Goal: Task Accomplishment & Management: Manage account settings

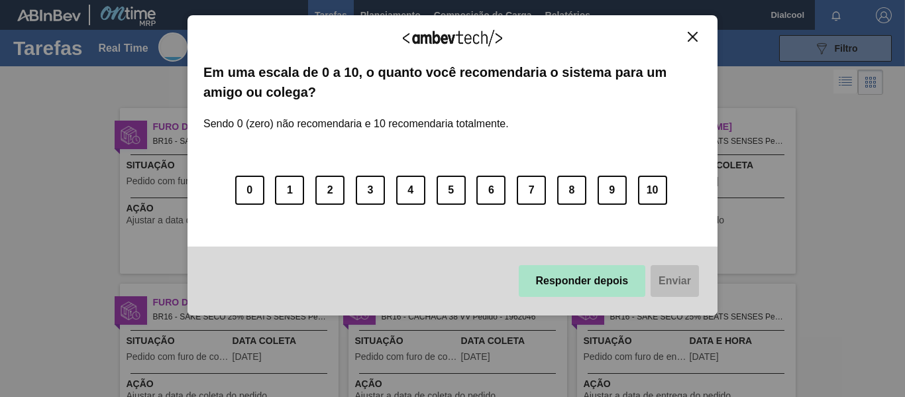
click at [620, 287] on button "Responder depois" at bounding box center [582, 281] width 127 height 32
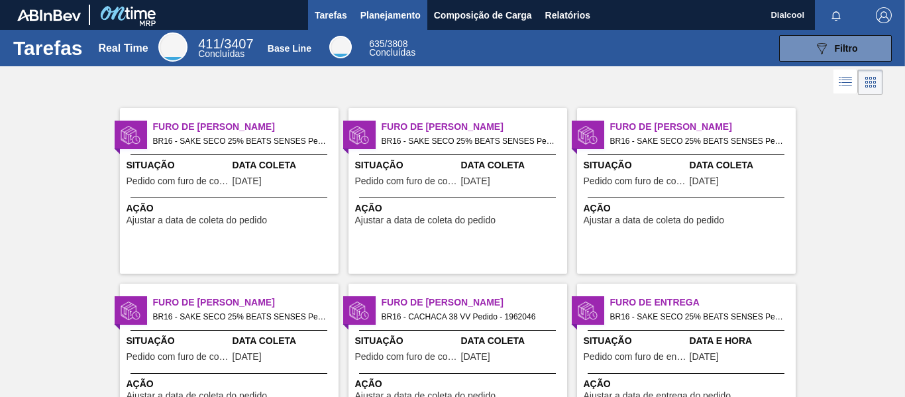
click at [391, 14] on span "Planejamento" at bounding box center [390, 15] width 60 height 16
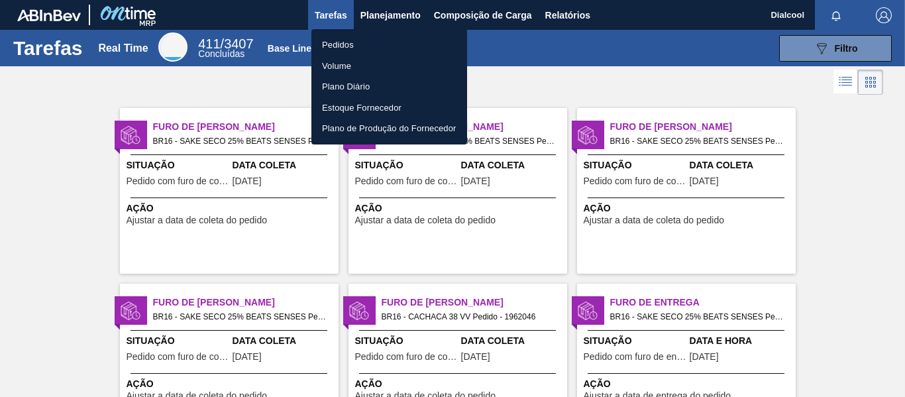
click at [378, 44] on li "Pedidos" at bounding box center [389, 44] width 156 height 21
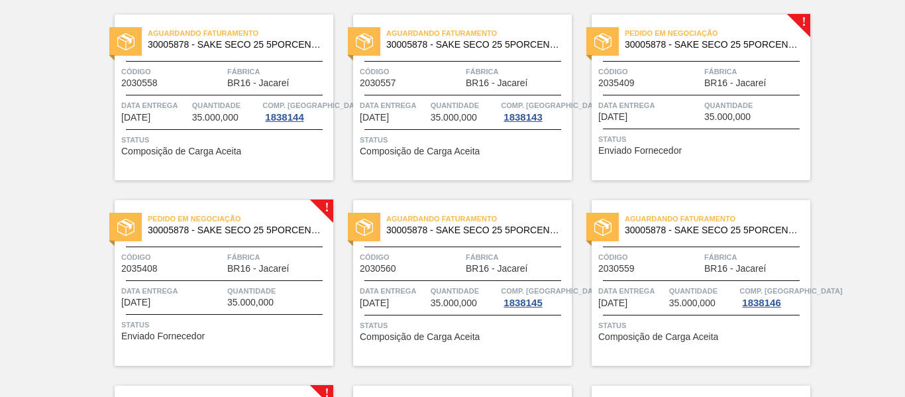
scroll to position [1788, 0]
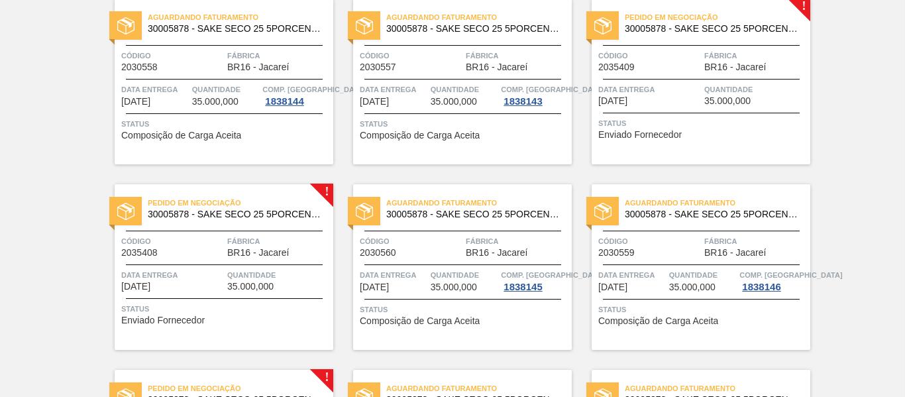
click at [664, 81] on div "Pedido em Negociação 30005878 - SAKE SECO 25 5PORCENTO Código 2035409 Fábrica B…" at bounding box center [701, 82] width 219 height 166
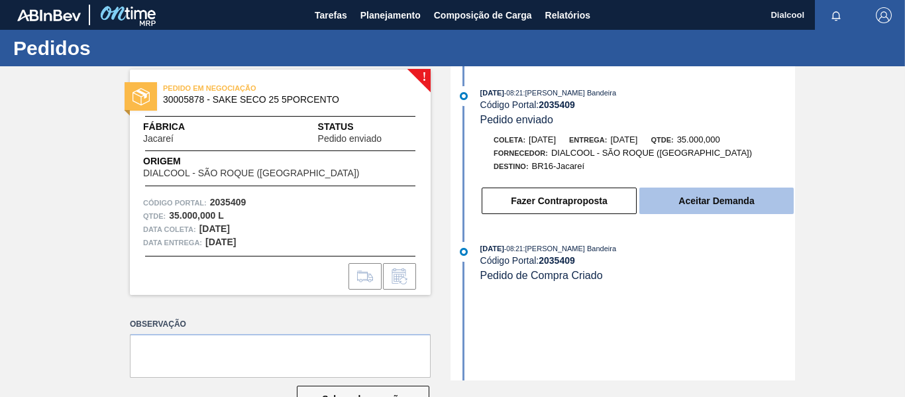
click at [687, 201] on button "Aceitar Demanda" at bounding box center [716, 200] width 154 height 26
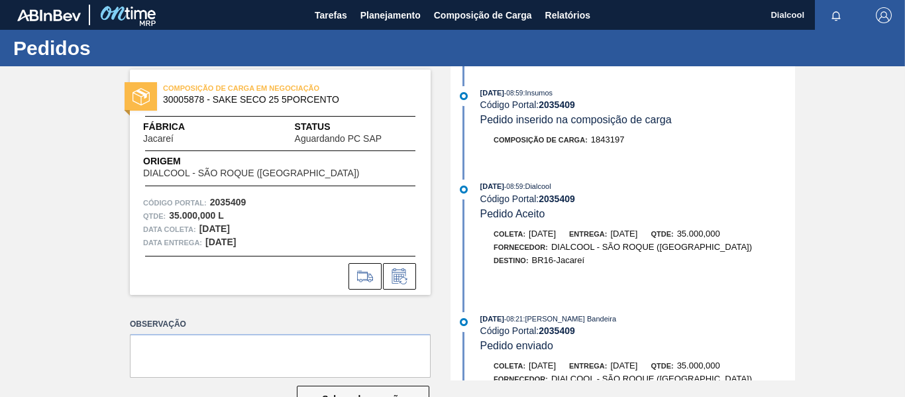
scroll to position [192, 0]
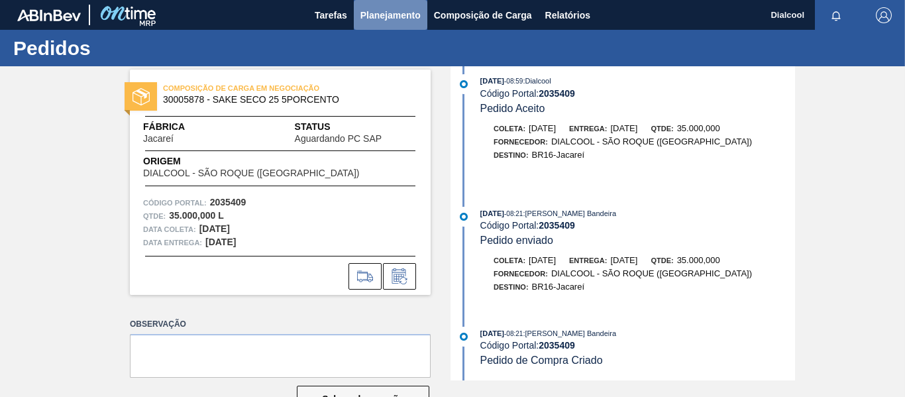
click at [402, 2] on button "Planejamento" at bounding box center [391, 15] width 74 height 30
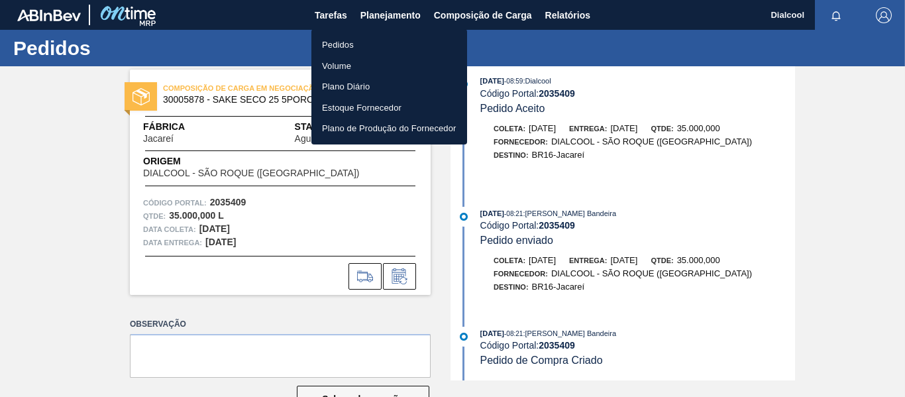
click at [377, 39] on li "Pedidos" at bounding box center [389, 44] width 156 height 21
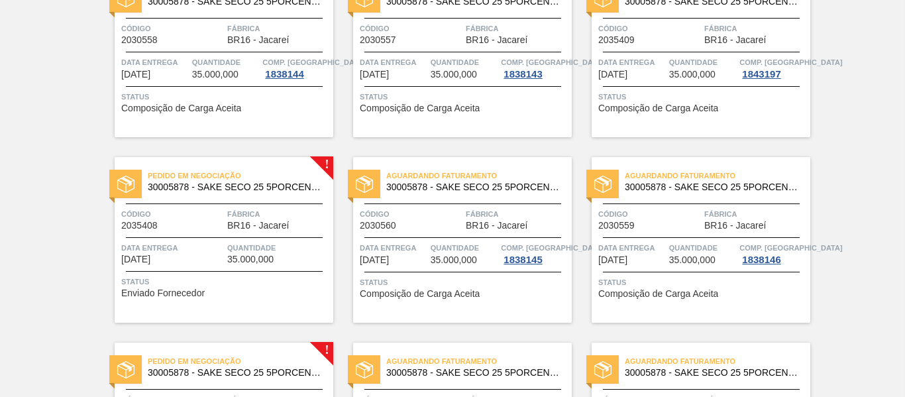
scroll to position [1987, 0]
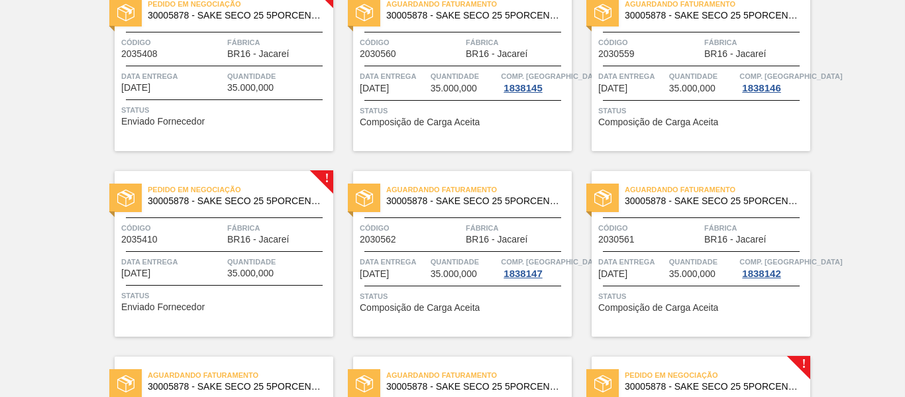
click at [248, 78] on span "Quantidade" at bounding box center [278, 76] width 103 height 13
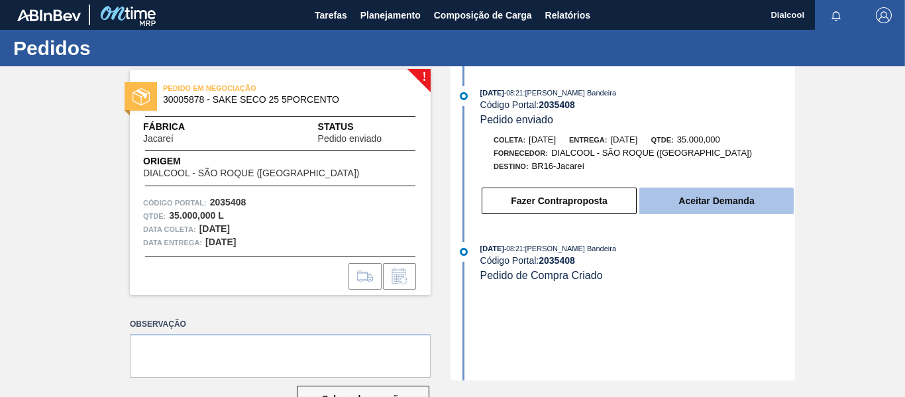
click at [705, 201] on button "Aceitar Demanda" at bounding box center [716, 200] width 154 height 26
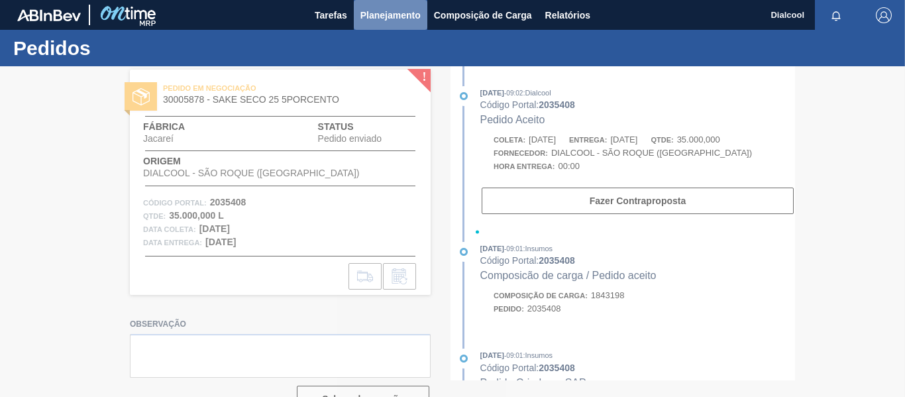
click at [377, 11] on span "Planejamento" at bounding box center [390, 15] width 60 height 16
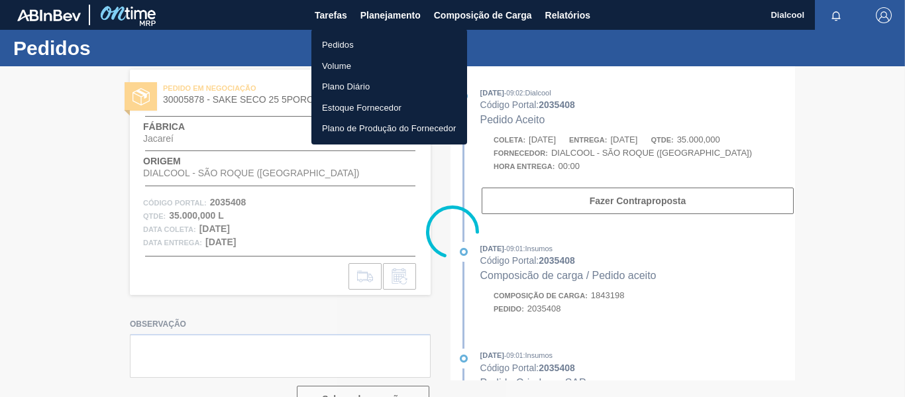
click at [355, 41] on li "Pedidos" at bounding box center [389, 44] width 156 height 21
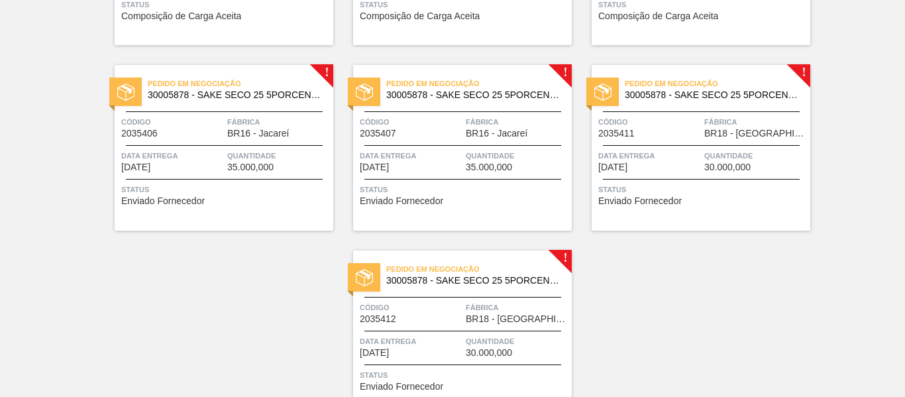
scroll to position [2718, 0]
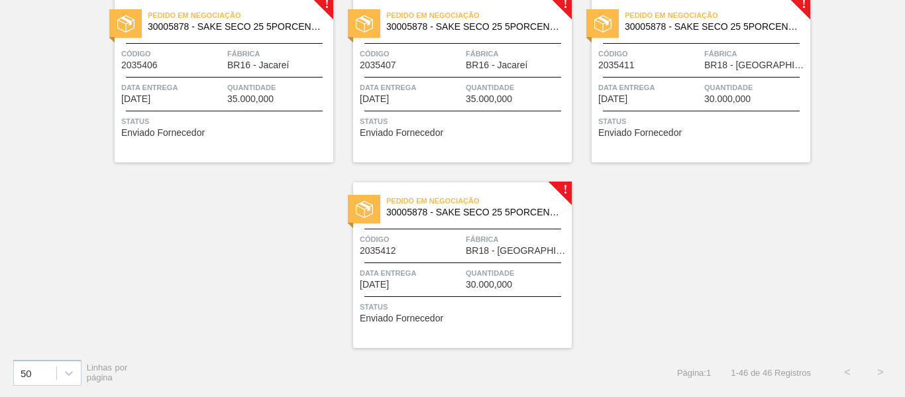
click at [513, 231] on div "Pedido em Negociação 30005878 - SAKE SECO 25 5PORCENTO Código 2035412 Fábrica B…" at bounding box center [462, 265] width 219 height 166
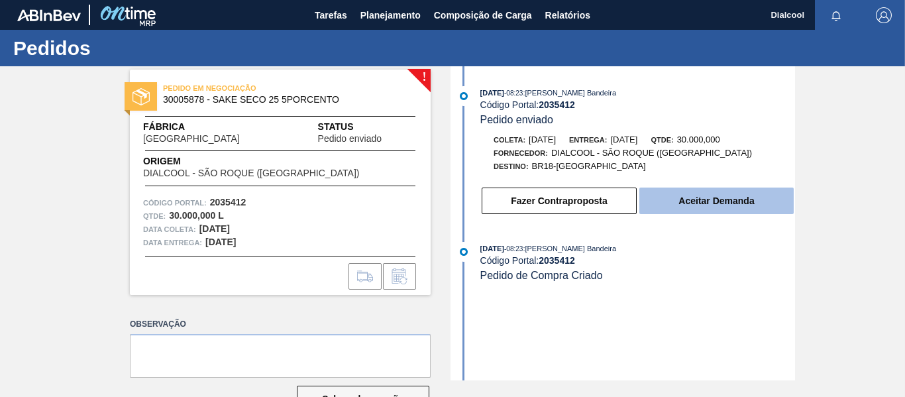
click at [721, 202] on button "Aceitar Demanda" at bounding box center [716, 200] width 154 height 26
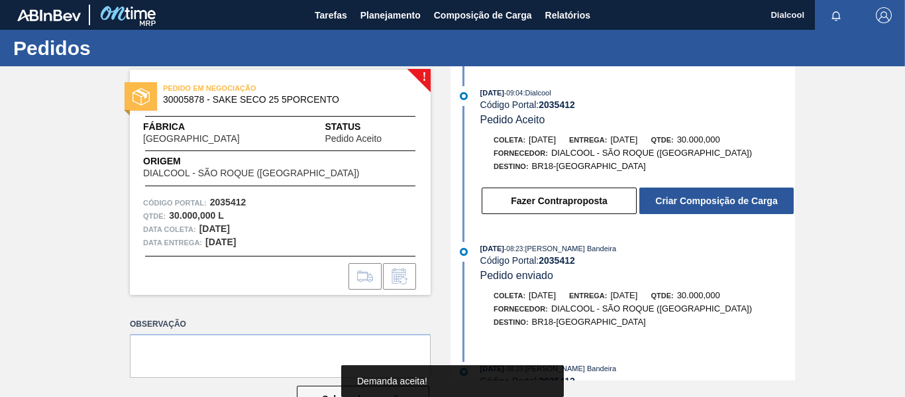
click at [721, 202] on button "Criar Composição de Carga" at bounding box center [716, 200] width 154 height 26
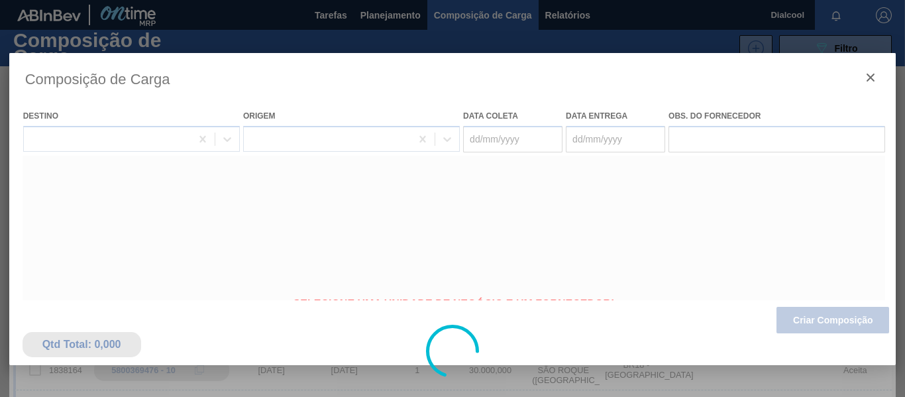
type coleta "[DATE]"
type entrega "[DATE]"
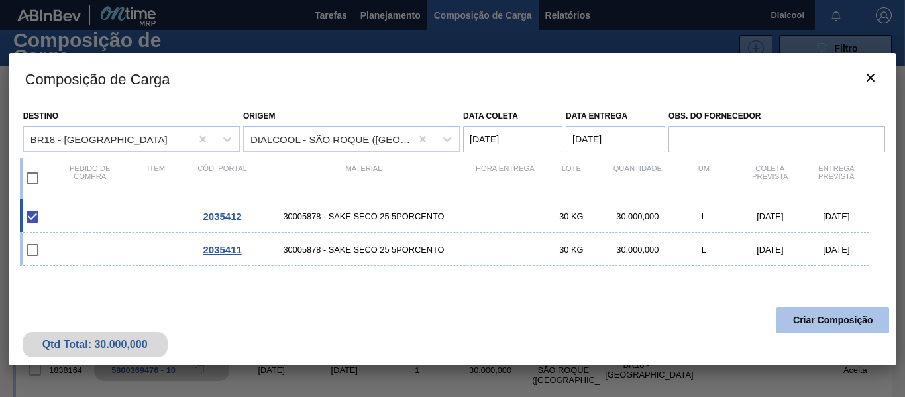
click at [823, 325] on button "Criar Composição" at bounding box center [832, 320] width 113 height 26
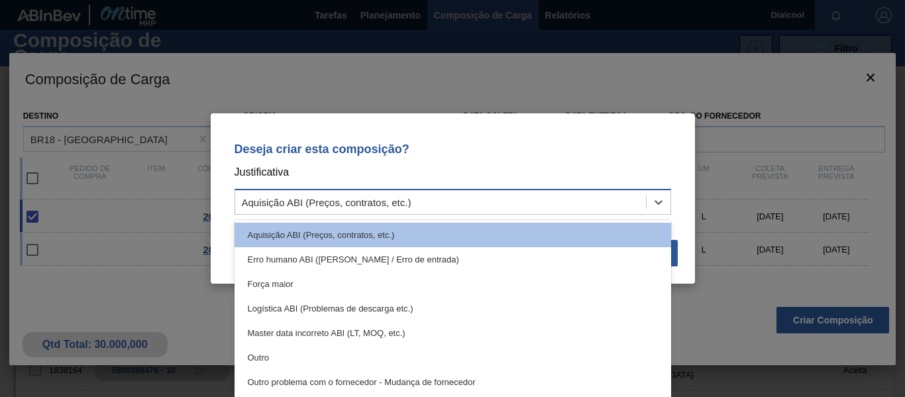
click at [456, 191] on div "Aquisição ABI (Preços, contratos, etc.)" at bounding box center [452, 202] width 437 height 26
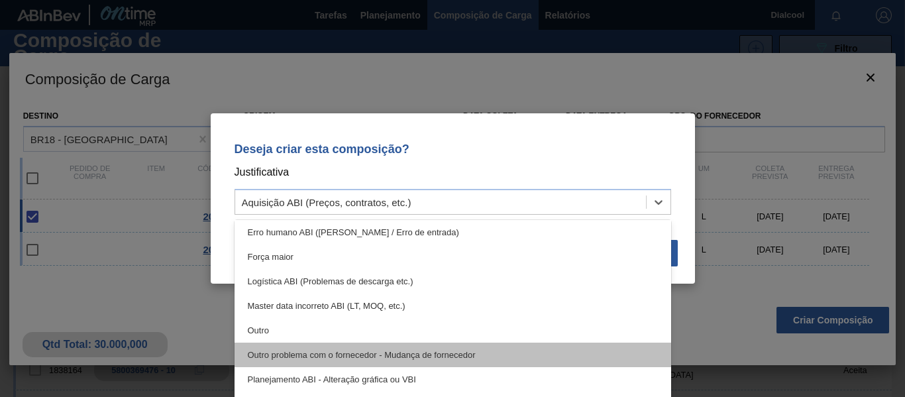
scroll to position [66, 0]
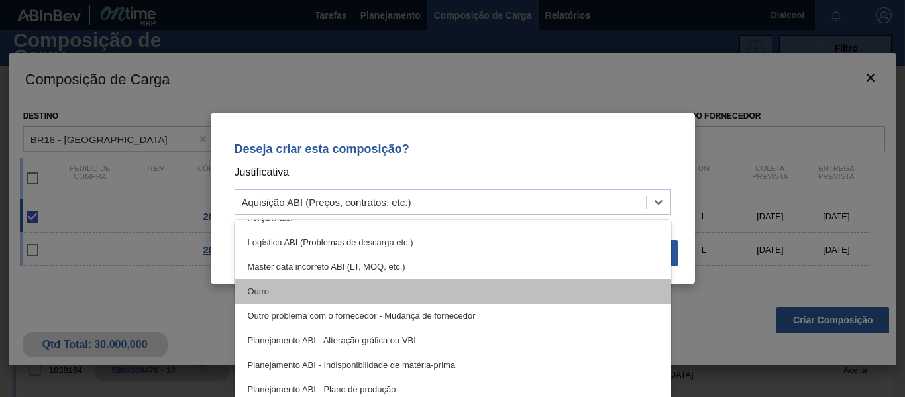
click at [388, 295] on div "Outro" at bounding box center [452, 291] width 437 height 25
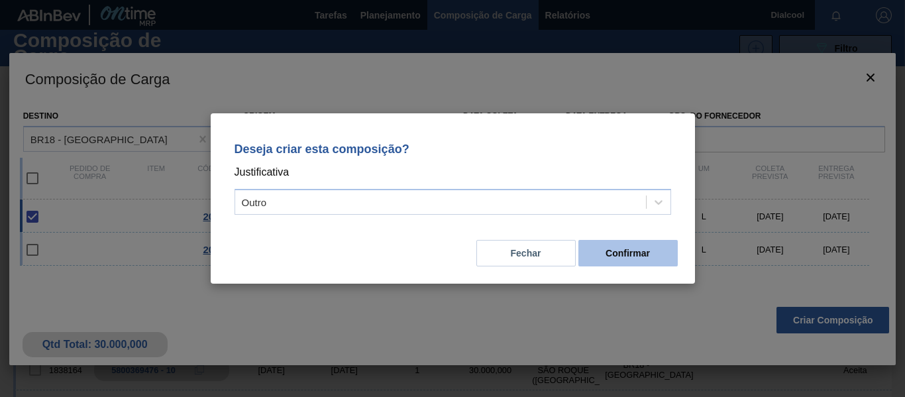
click at [644, 250] on button "Confirmar" at bounding box center [627, 253] width 99 height 26
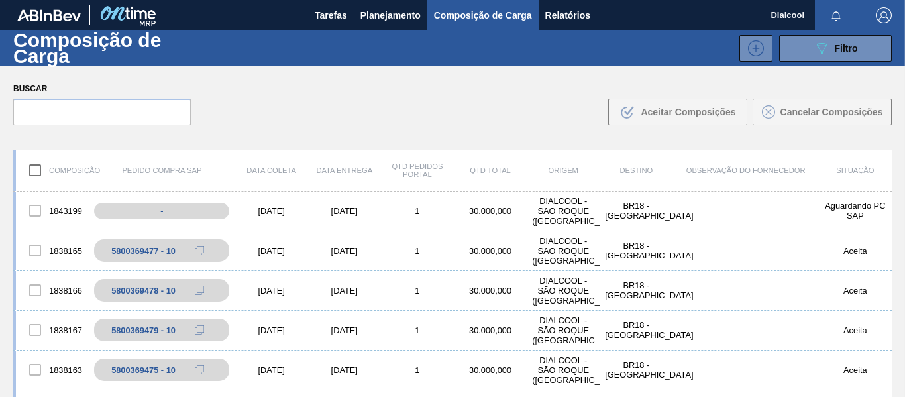
click at [395, 17] on span "Planejamento" at bounding box center [390, 15] width 60 height 16
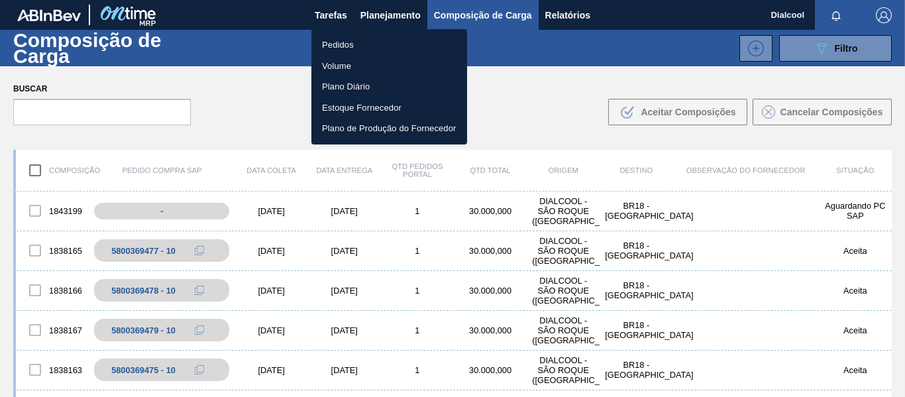
click at [368, 45] on li "Pedidos" at bounding box center [389, 44] width 156 height 21
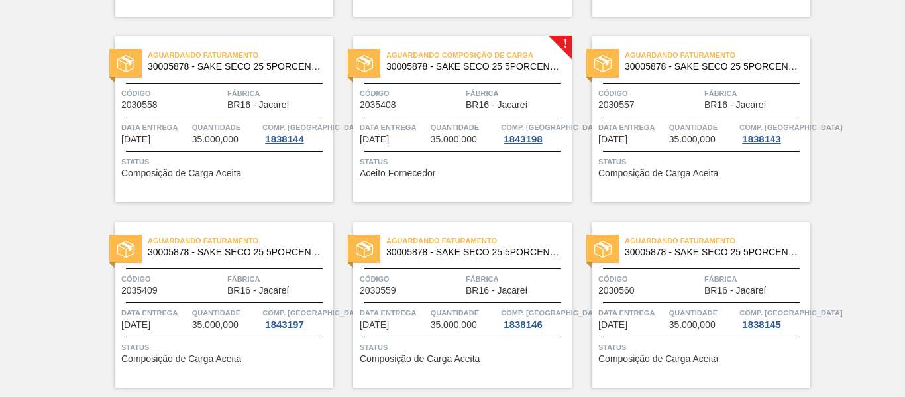
scroll to position [1855, 0]
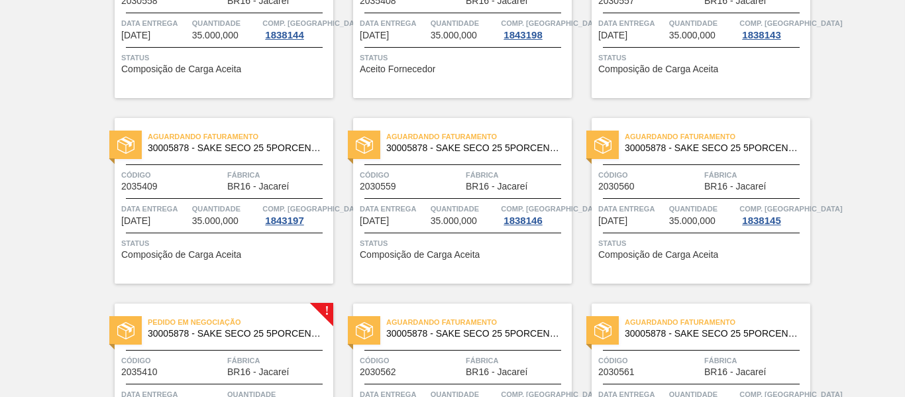
click at [470, 66] on div "Status Aceito Fornecedor" at bounding box center [464, 61] width 209 height 21
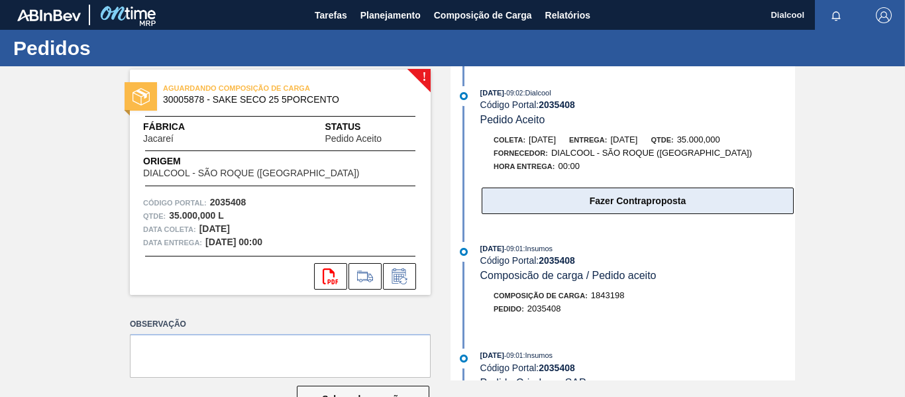
click at [690, 201] on button "Fazer Contraproposta" at bounding box center [638, 200] width 312 height 26
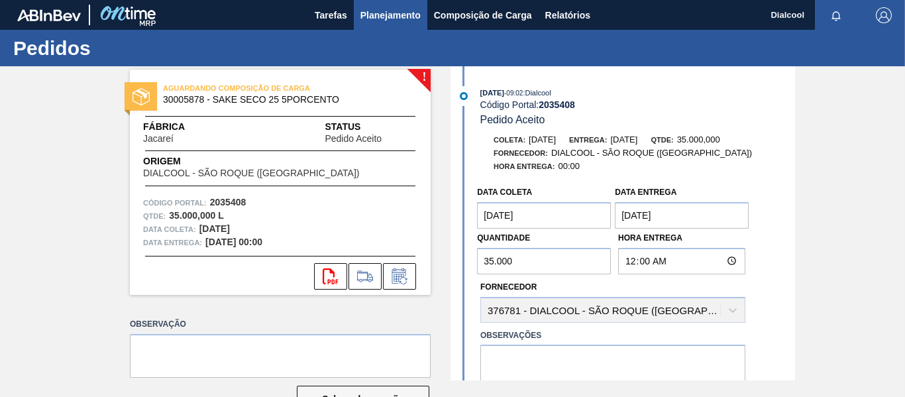
click at [380, 23] on button "Planejamento" at bounding box center [391, 15] width 74 height 30
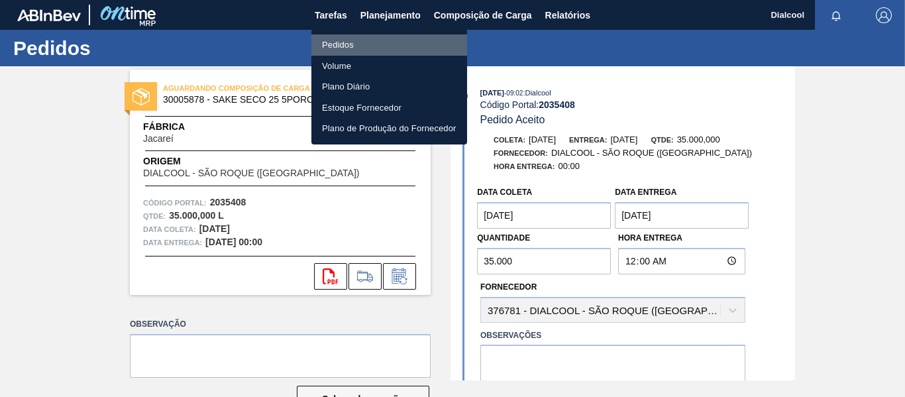
drag, startPoint x: 384, startPoint y: 50, endPoint x: 428, endPoint y: 53, distance: 43.8
click at [384, 50] on li "Pedidos" at bounding box center [389, 44] width 156 height 21
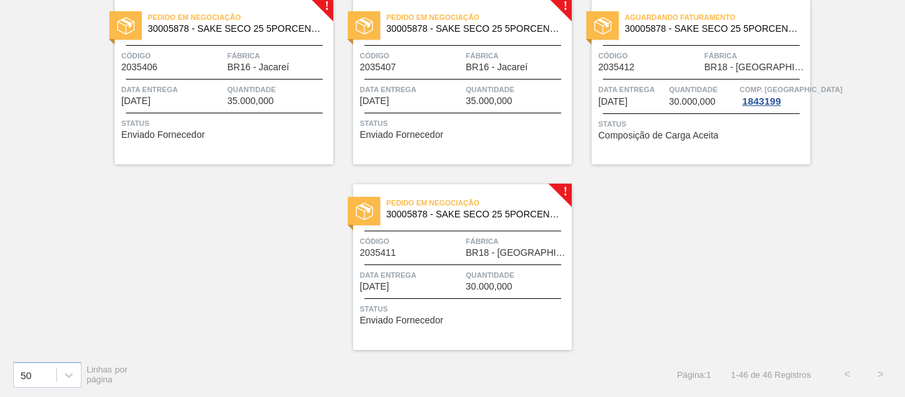
scroll to position [2718, 0]
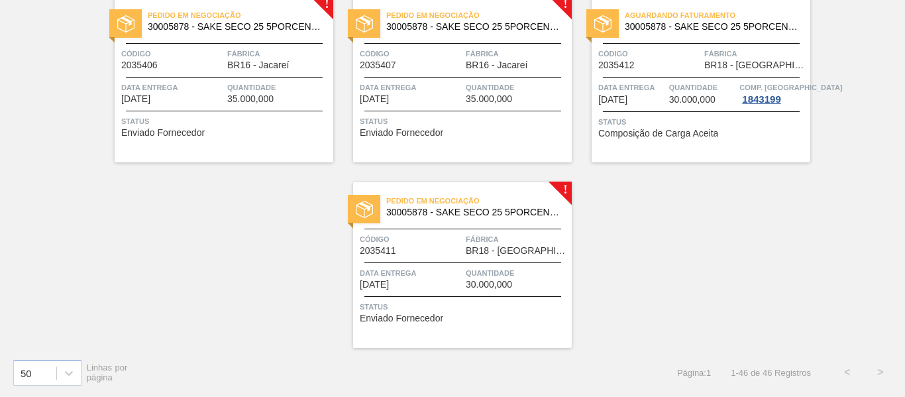
click at [463, 187] on div "Pedido em Negociação 30005878 - SAKE SECO 25 5PORCENTO Código 2035411 Fábrica B…" at bounding box center [462, 265] width 219 height 166
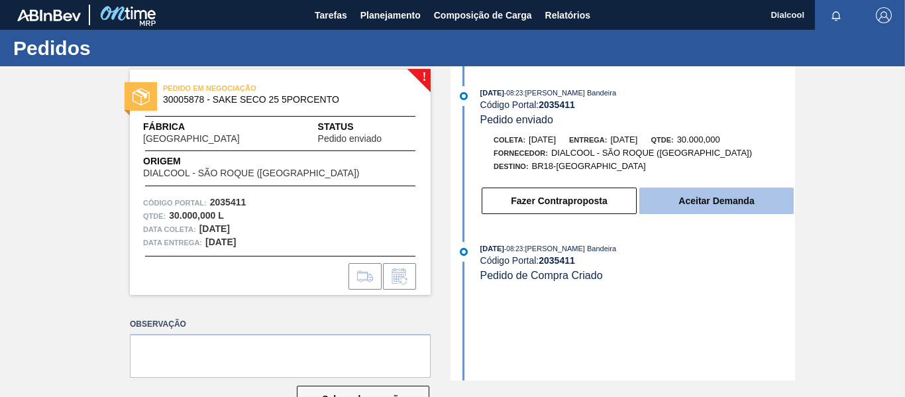
click at [707, 199] on button "Aceitar Demanda" at bounding box center [716, 200] width 154 height 26
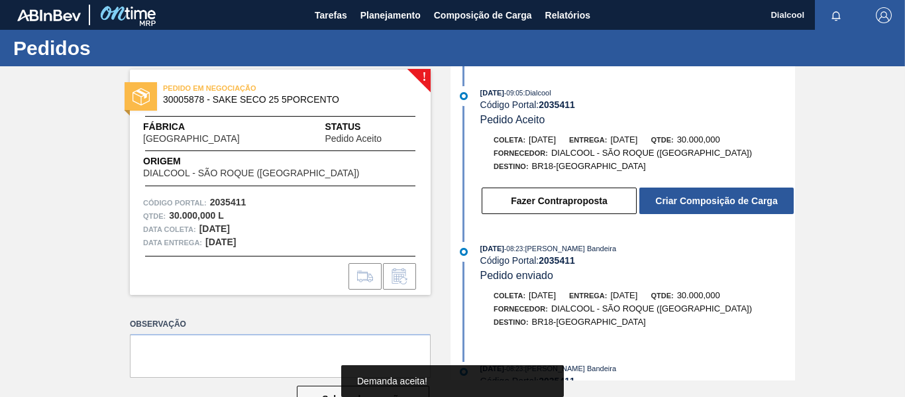
click at [707, 199] on button "Criar Composição de Carga" at bounding box center [716, 200] width 154 height 26
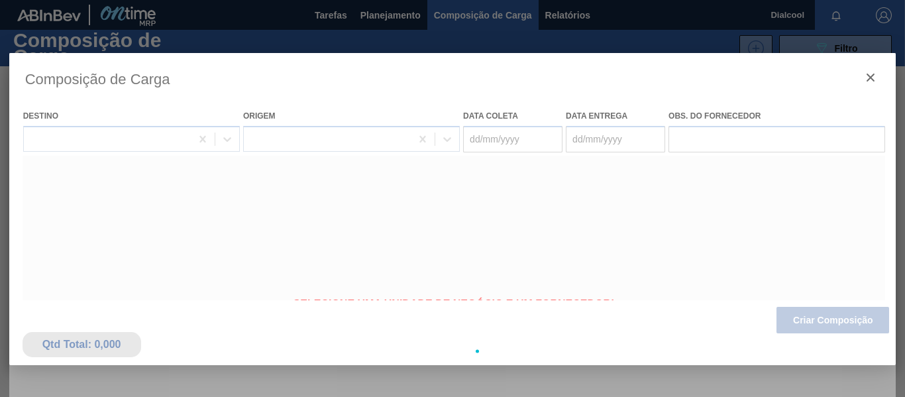
type coleta "[DATE]"
type entrega "[DATE]"
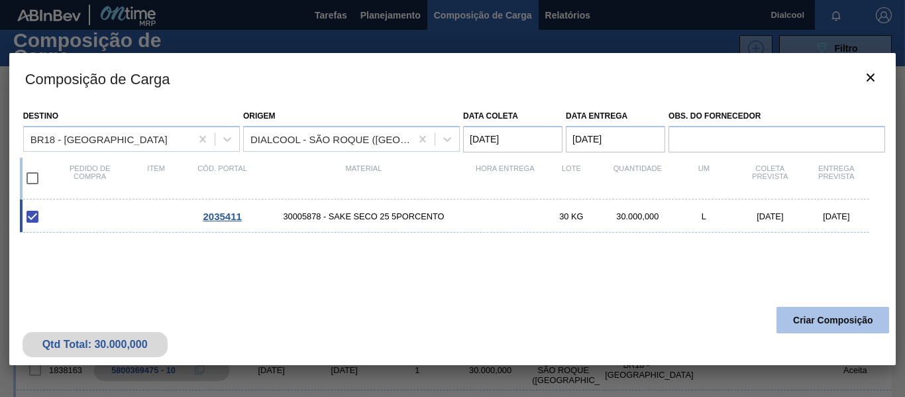
click at [850, 319] on button "Criar Composição" at bounding box center [832, 320] width 113 height 26
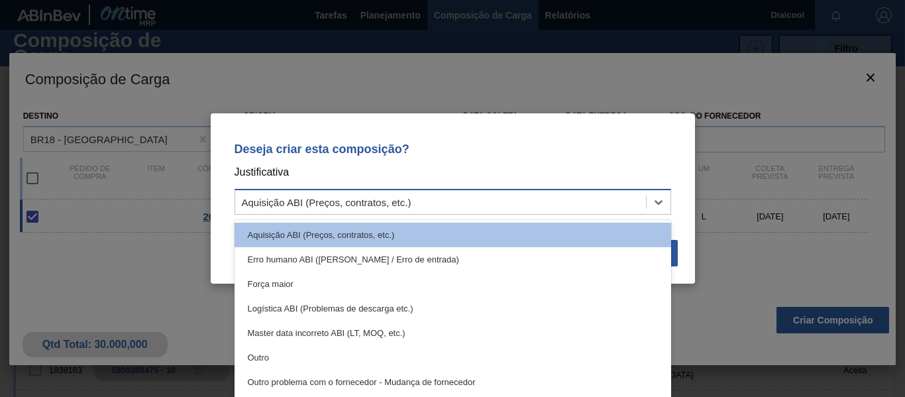
click at [421, 191] on div "Aquisição ABI (Preços, contratos, etc.)" at bounding box center [452, 202] width 437 height 26
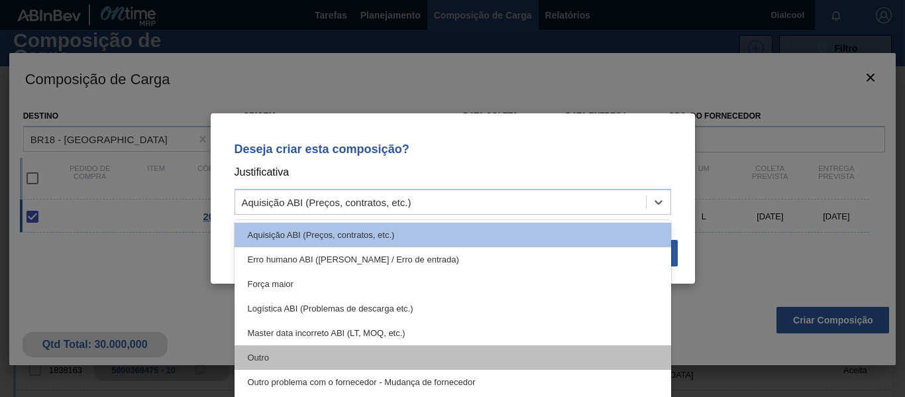
click at [323, 356] on div "Outro" at bounding box center [452, 357] width 437 height 25
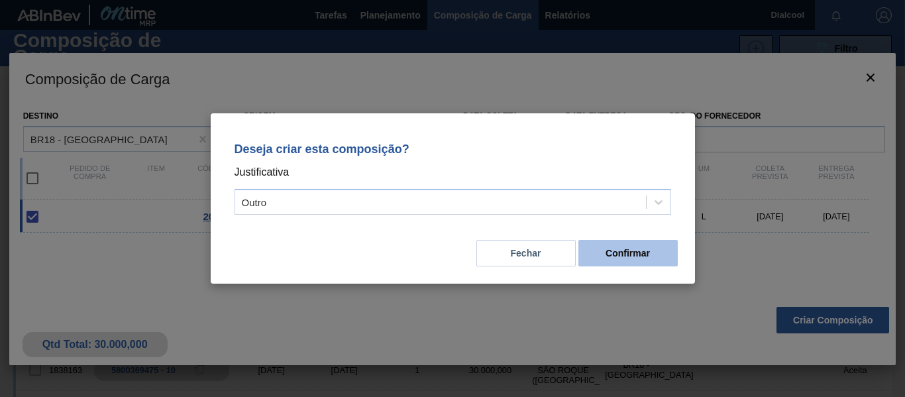
click at [621, 249] on button "Confirmar" at bounding box center [627, 253] width 99 height 26
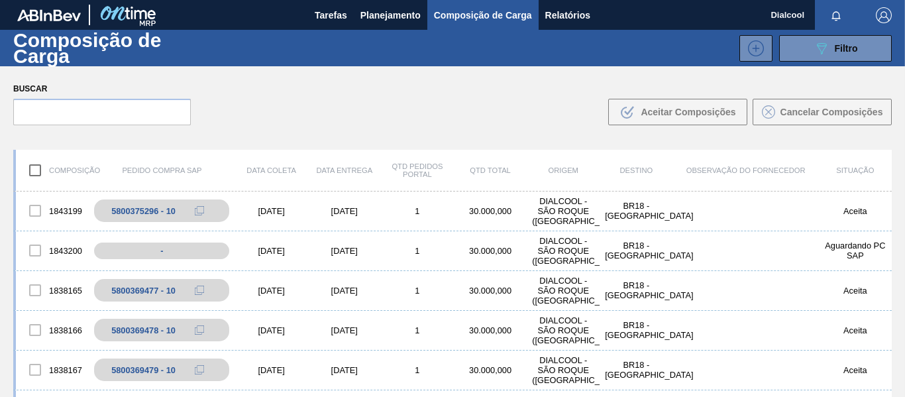
click at [376, 13] on span "Planejamento" at bounding box center [390, 15] width 60 height 16
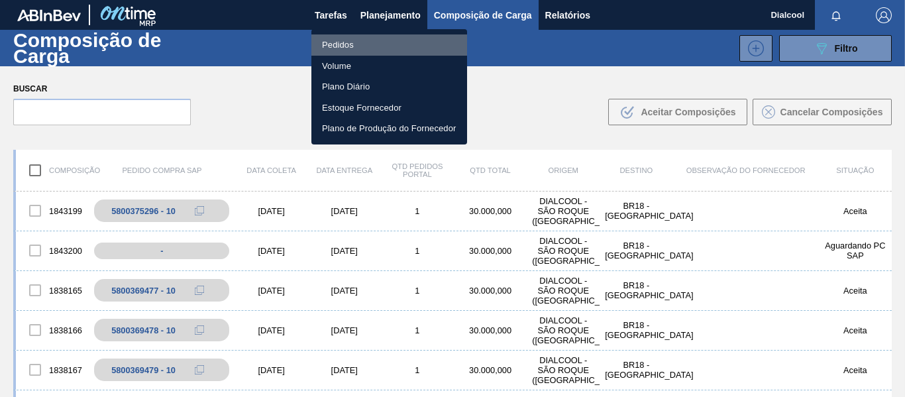
click at [372, 48] on li "Pedidos" at bounding box center [389, 44] width 156 height 21
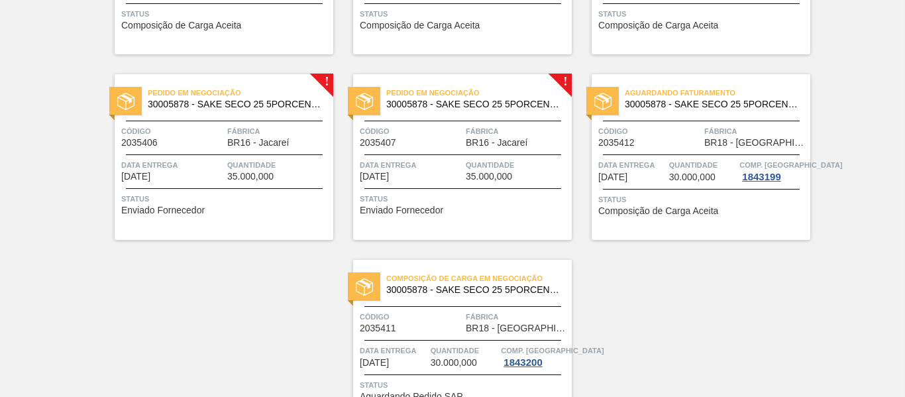
scroll to position [2718, 0]
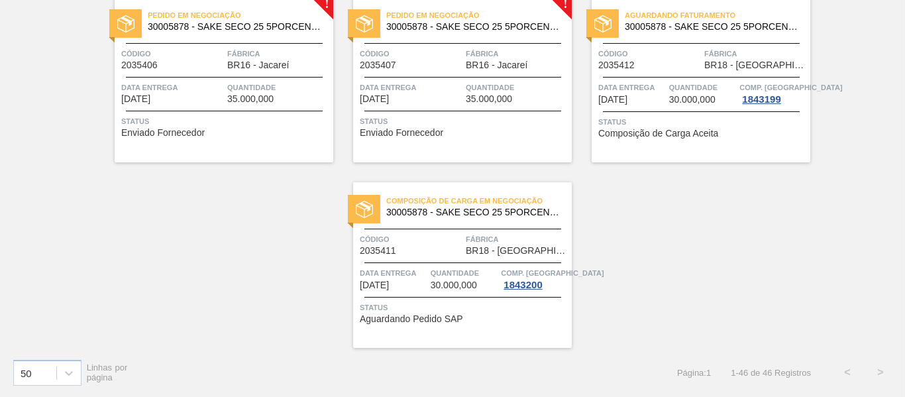
click at [398, 136] on span "Enviado Fornecedor" at bounding box center [401, 133] width 83 height 10
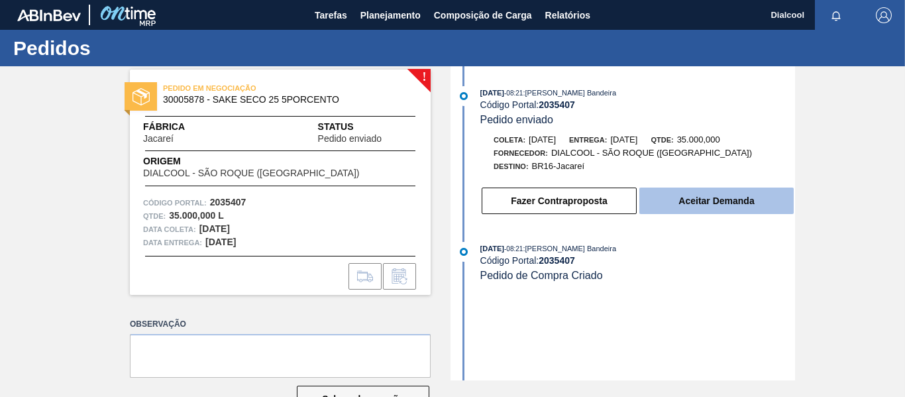
click at [730, 204] on button "Aceitar Demanda" at bounding box center [716, 200] width 154 height 26
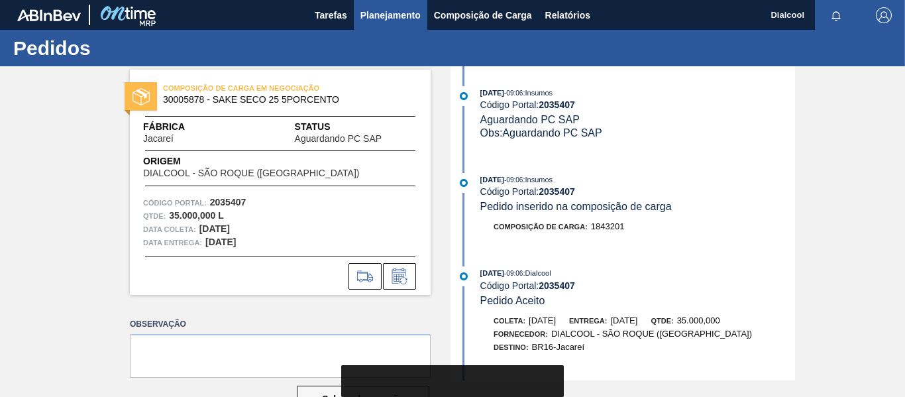
click at [375, 20] on span "Planejamento" at bounding box center [390, 15] width 60 height 16
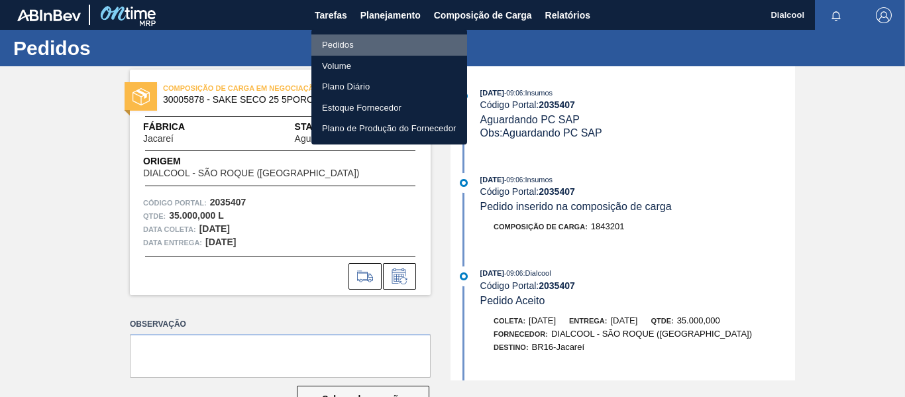
click at [372, 42] on li "Pedidos" at bounding box center [389, 44] width 156 height 21
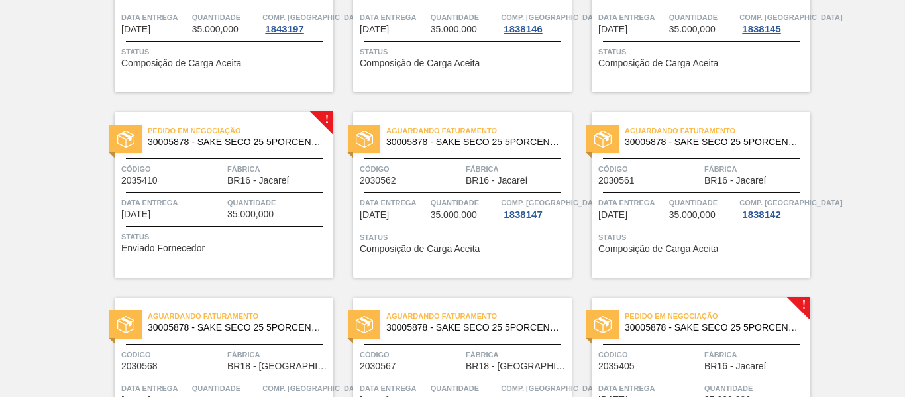
scroll to position [2186, 0]
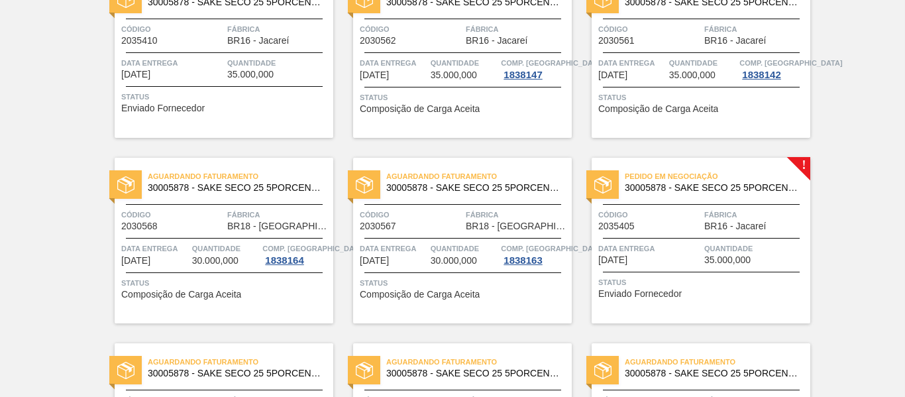
click at [212, 72] on div "Data entrega [DATE]" at bounding box center [172, 67] width 103 height 23
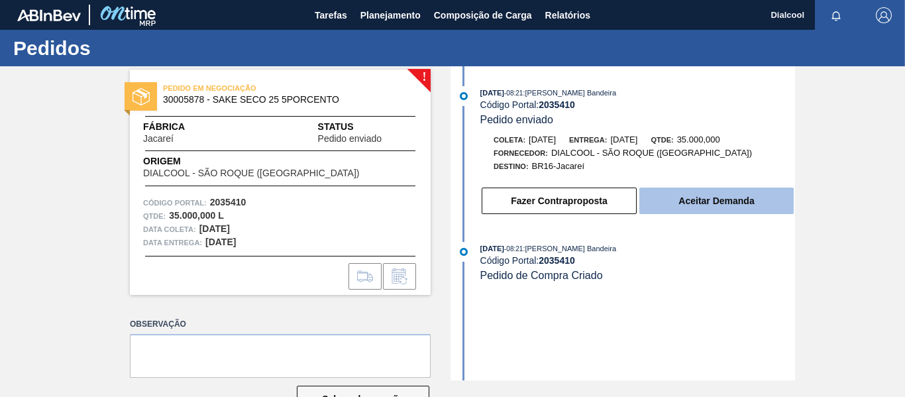
click at [713, 197] on button "Aceitar Demanda" at bounding box center [716, 200] width 154 height 26
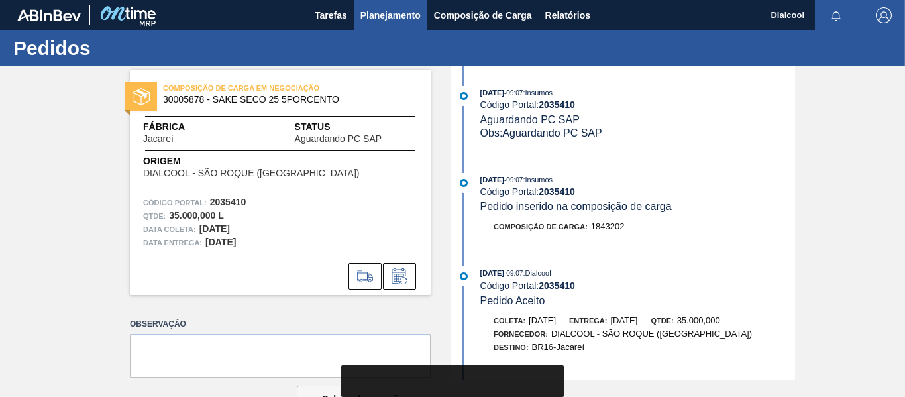
click at [364, 8] on span "Planejamento" at bounding box center [390, 15] width 60 height 16
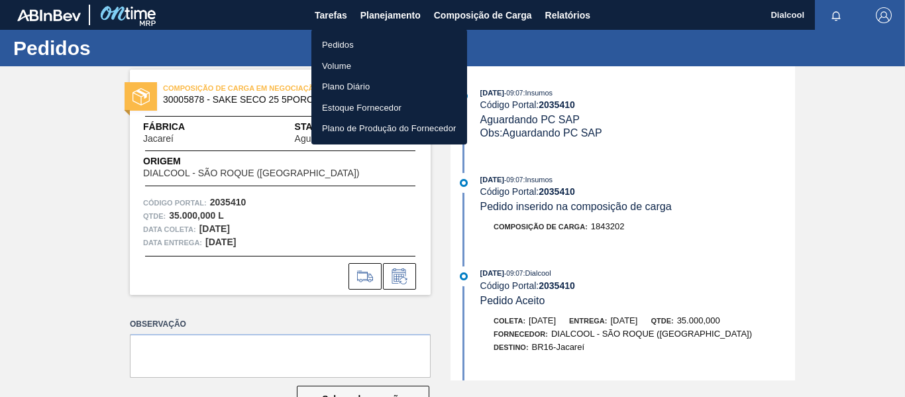
click at [362, 40] on li "Pedidos" at bounding box center [389, 44] width 156 height 21
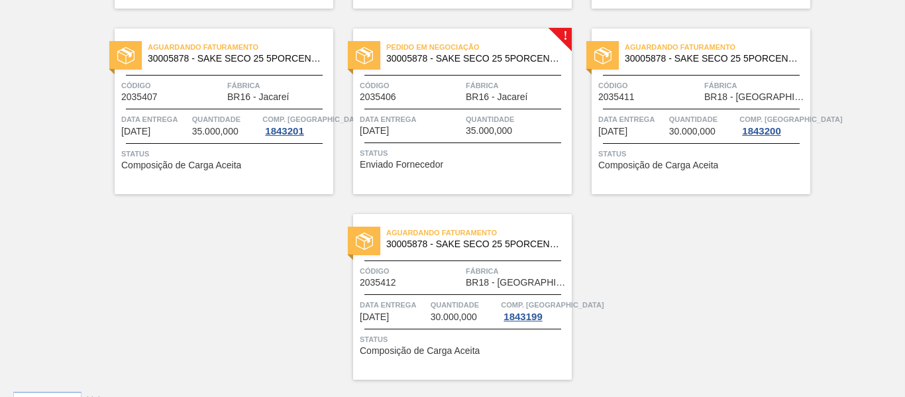
scroll to position [2718, 0]
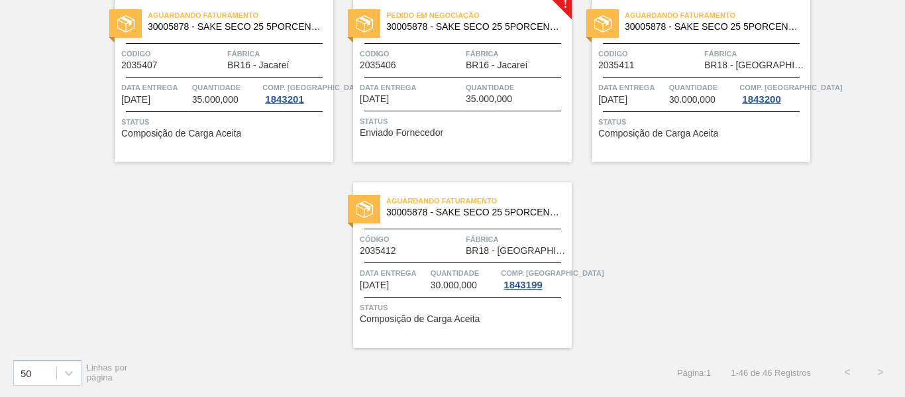
click at [398, 105] on div "Pedido em Negociação 30005878 - SAKE SECO 25 5PORCENTO Código 2035406 Fábrica B…" at bounding box center [462, 80] width 219 height 166
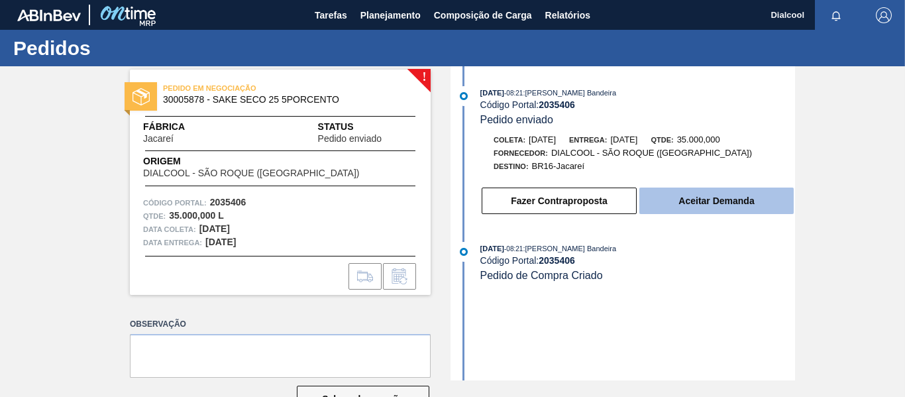
click at [692, 206] on button "Aceitar Demanda" at bounding box center [716, 200] width 154 height 26
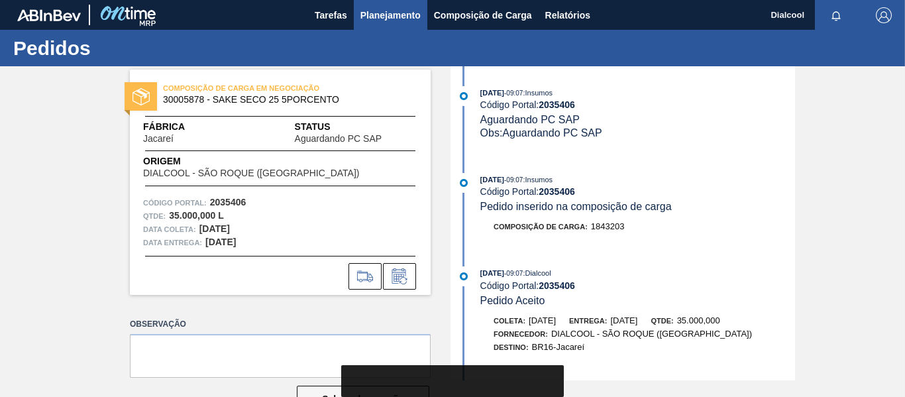
click at [370, 7] on span "Planejamento" at bounding box center [390, 15] width 60 height 16
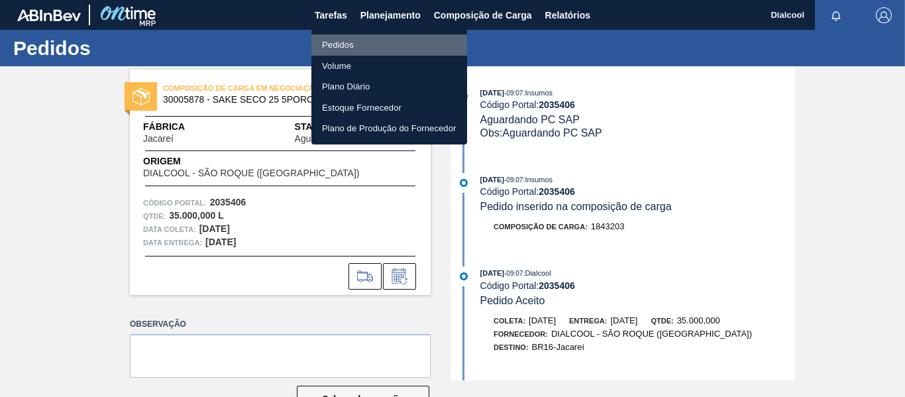
click at [366, 42] on li "Pedidos" at bounding box center [389, 44] width 156 height 21
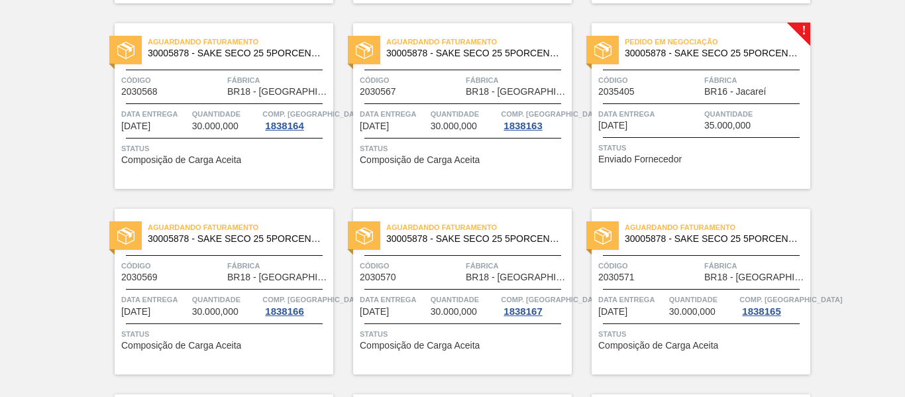
scroll to position [2318, 0]
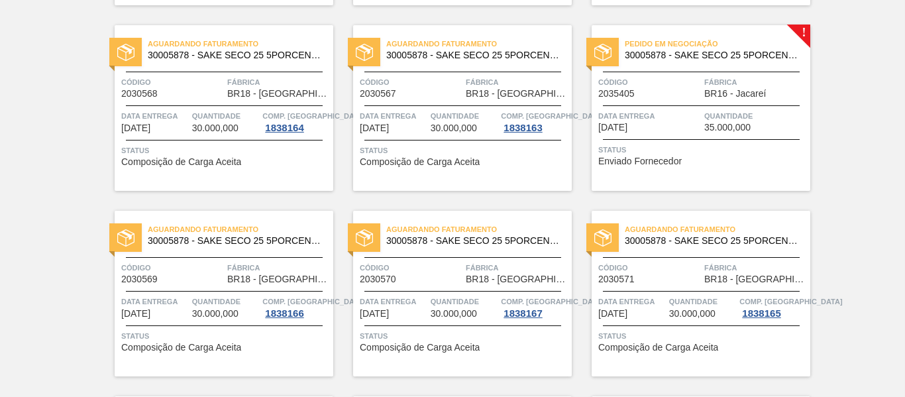
click at [738, 117] on span "Quantidade" at bounding box center [755, 115] width 103 height 13
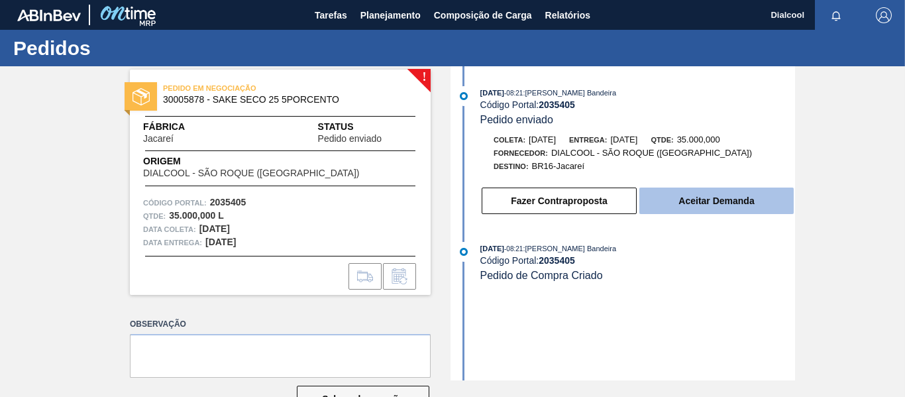
click at [760, 209] on button "Aceitar Demanda" at bounding box center [716, 200] width 154 height 26
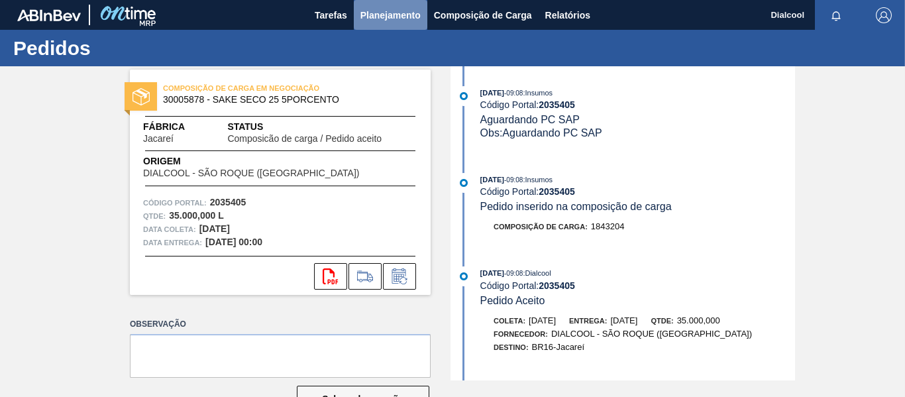
click at [398, 10] on span "Planejamento" at bounding box center [390, 15] width 60 height 16
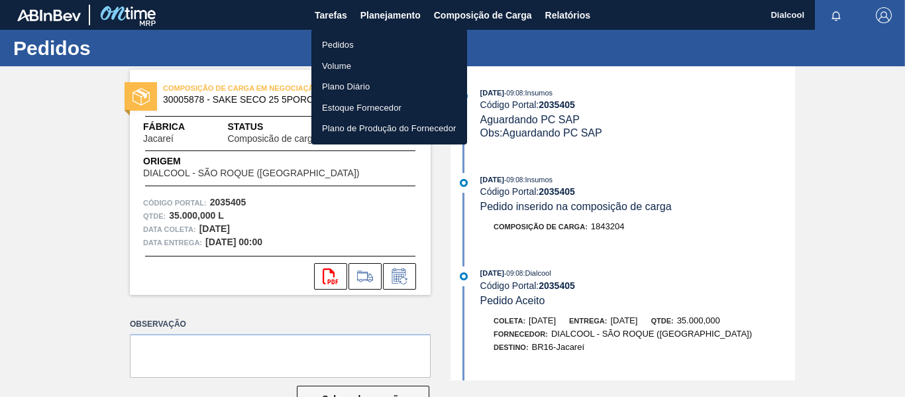
click at [358, 39] on li "Pedidos" at bounding box center [389, 44] width 156 height 21
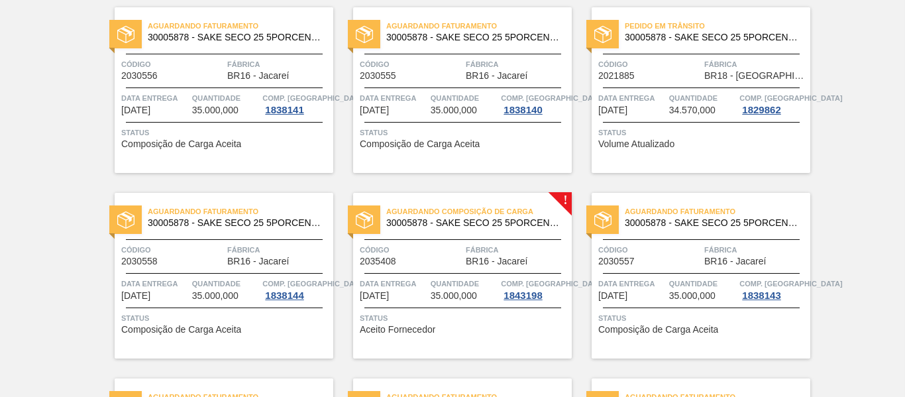
scroll to position [1592, 0]
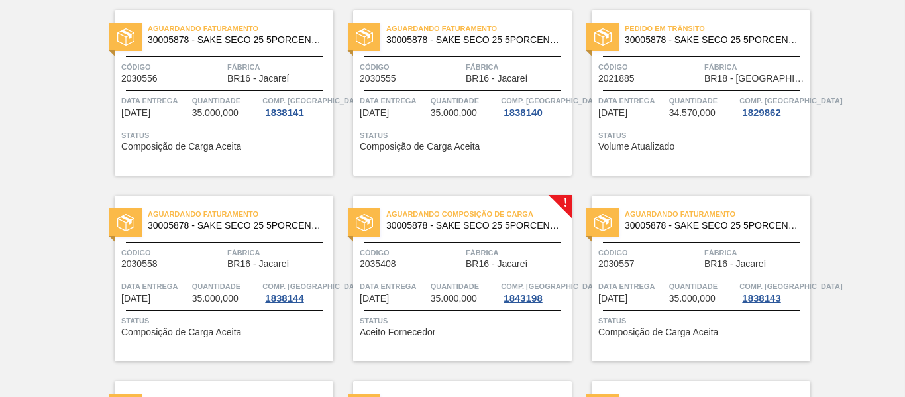
click at [494, 229] on span "30005878 - SAKE SECO 25 5PORCENTO" at bounding box center [473, 226] width 175 height 10
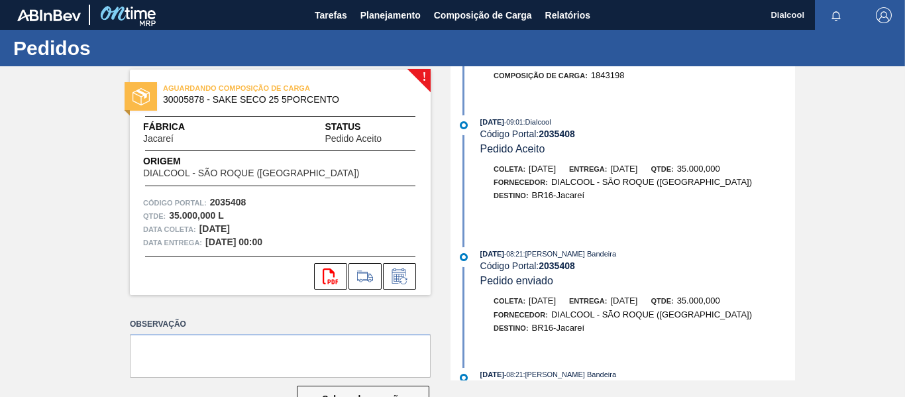
scroll to position [555, 0]
